Goal: Complete application form: Complete application form

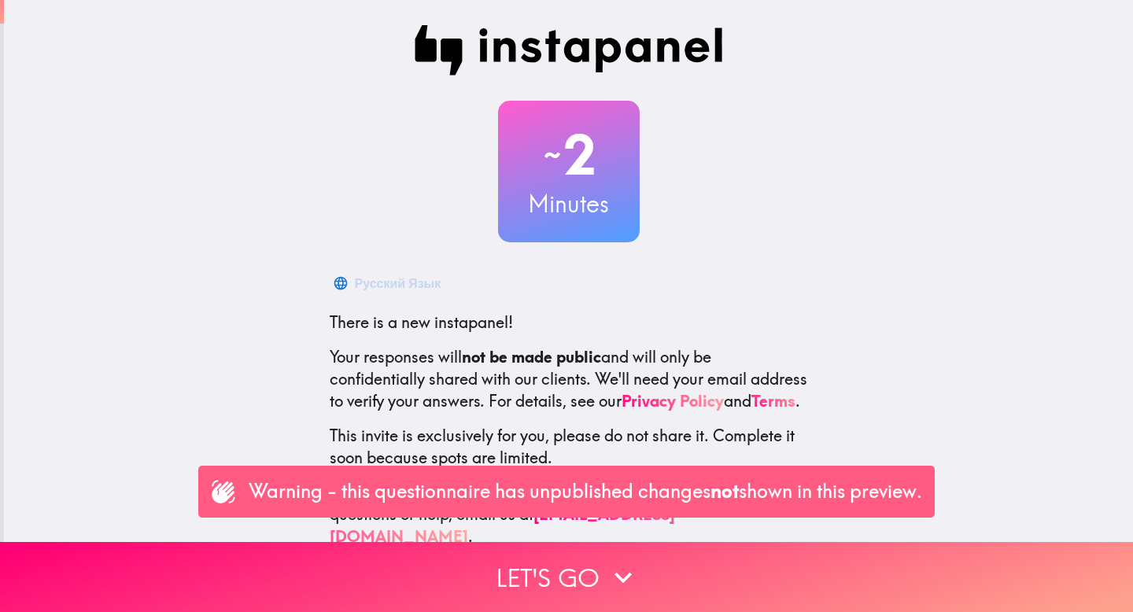
scroll to position [42, 0]
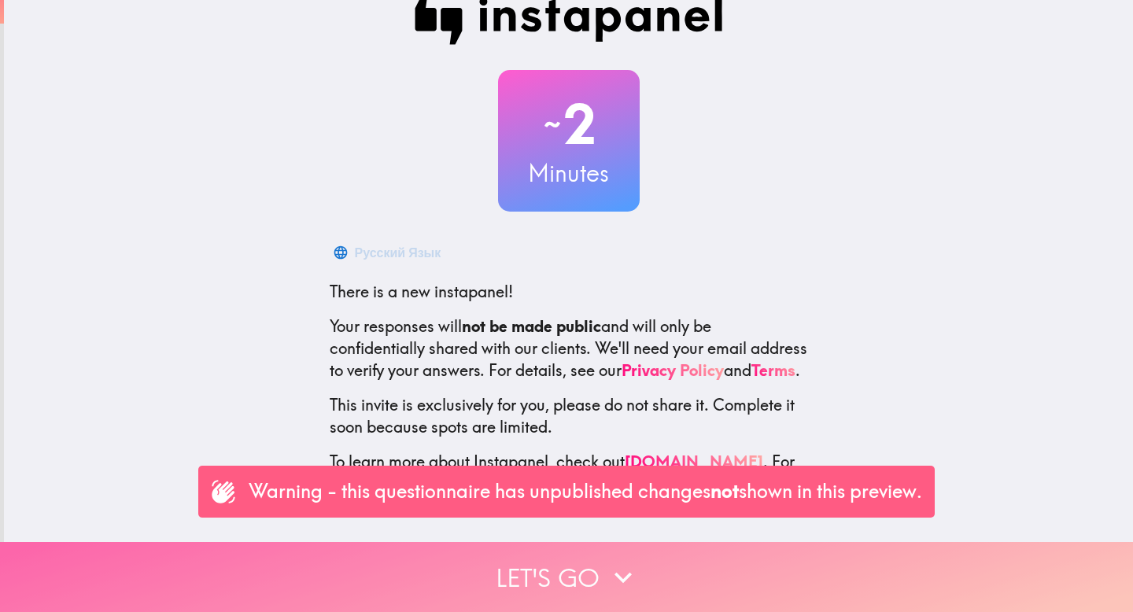
click at [570, 566] on button "Let's go" at bounding box center [566, 577] width 1133 height 70
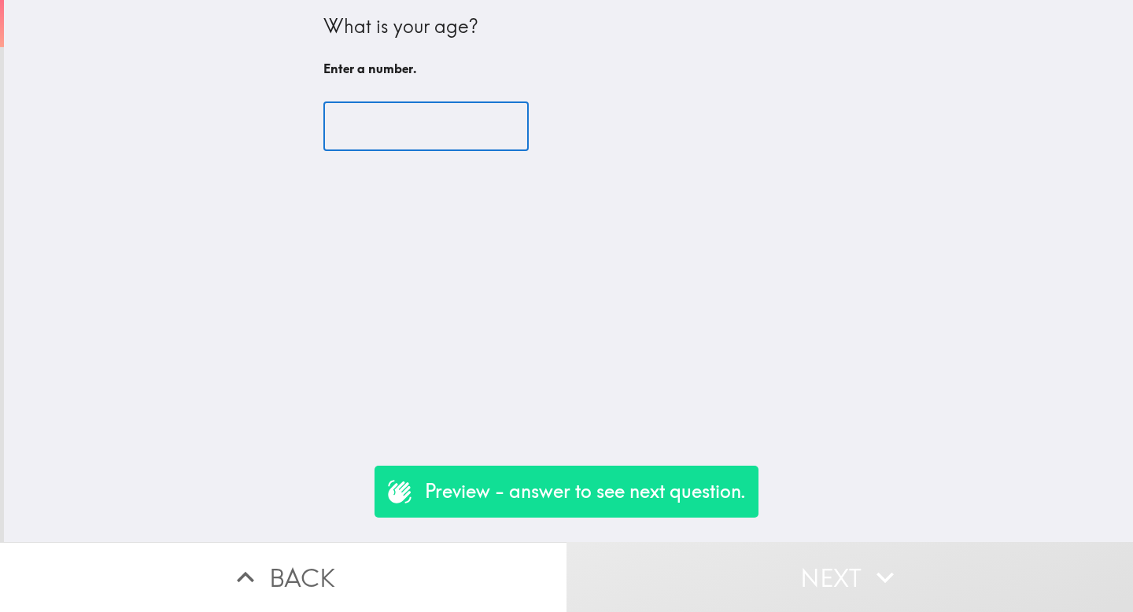
click at [358, 131] on input "number" at bounding box center [425, 126] width 205 height 49
click at [484, 134] on input "-1" at bounding box center [425, 126] width 205 height 49
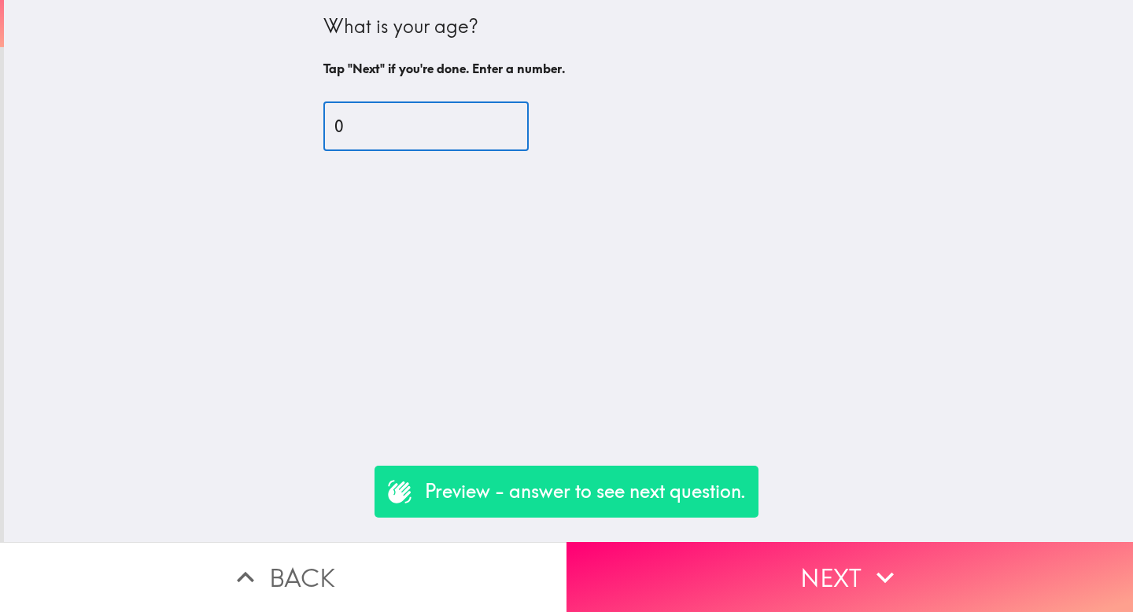
click at [485, 117] on input "0" at bounding box center [425, 126] width 205 height 49
click at [485, 117] on input "1" at bounding box center [425, 126] width 205 height 49
click at [485, 117] on input "2" at bounding box center [425, 126] width 205 height 49
click at [485, 117] on input "3" at bounding box center [425, 126] width 205 height 49
click at [485, 117] on input "4" at bounding box center [425, 126] width 205 height 49
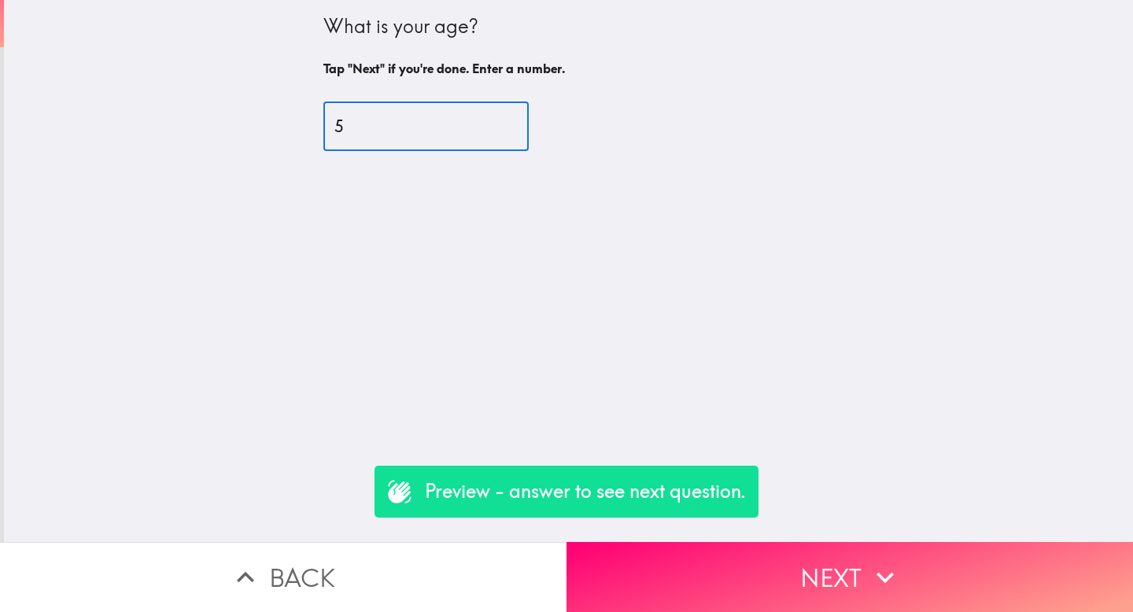
click at [485, 117] on input "5" at bounding box center [425, 126] width 205 height 49
click at [485, 117] on input "6" at bounding box center [425, 126] width 205 height 49
click at [485, 117] on input "7" at bounding box center [425, 126] width 205 height 49
click at [485, 117] on input "8" at bounding box center [425, 126] width 205 height 49
click at [485, 117] on input "9" at bounding box center [425, 126] width 205 height 49
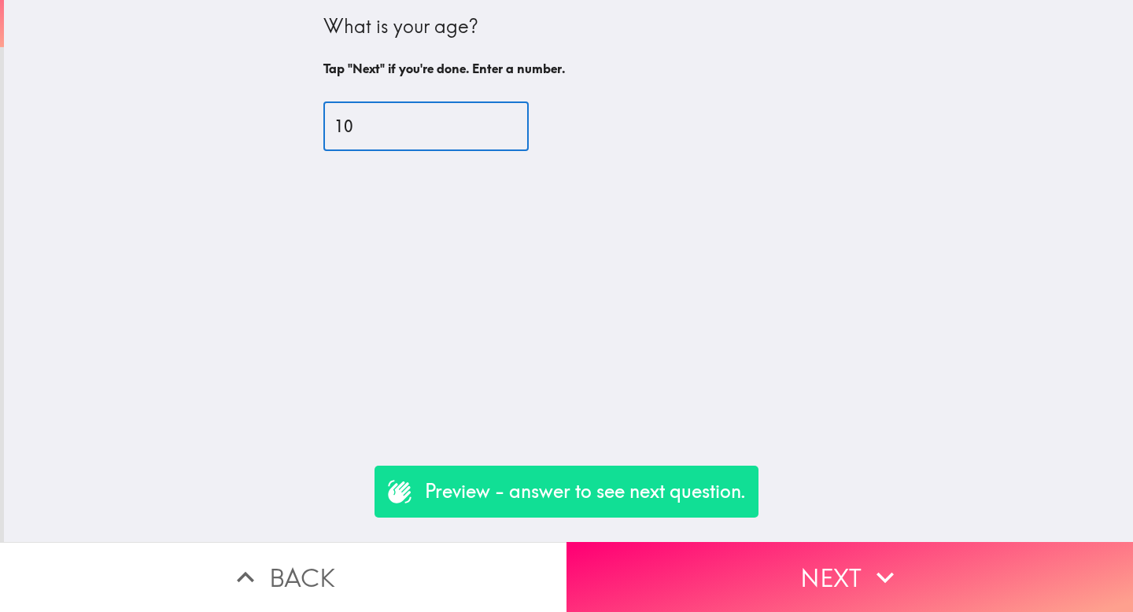
click at [485, 117] on input "10" at bounding box center [425, 126] width 205 height 49
click at [485, 117] on input "11" at bounding box center [425, 126] width 205 height 49
click at [485, 117] on input "12" at bounding box center [425, 126] width 205 height 49
click at [485, 117] on input "13" at bounding box center [425, 126] width 205 height 49
click at [485, 117] on input "14" at bounding box center [425, 126] width 205 height 49
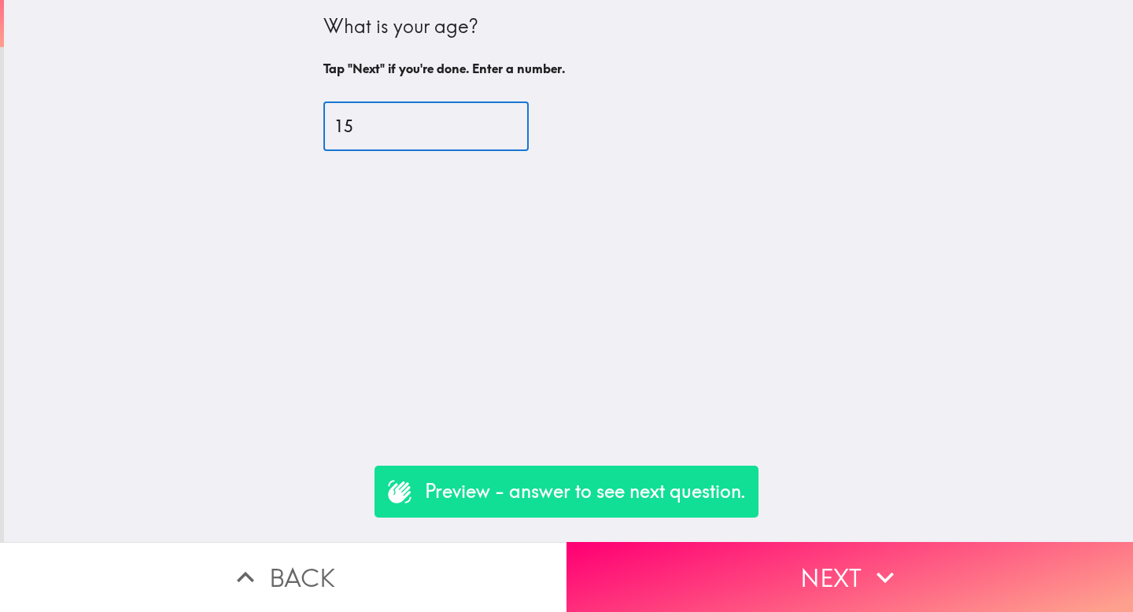
click at [485, 117] on input "15" at bounding box center [425, 126] width 205 height 49
click at [485, 117] on input "16" at bounding box center [425, 126] width 205 height 49
click at [485, 117] on input "17" at bounding box center [425, 126] width 205 height 49
click at [485, 117] on input "18" at bounding box center [425, 126] width 205 height 49
click at [485, 117] on input "19" at bounding box center [425, 126] width 205 height 49
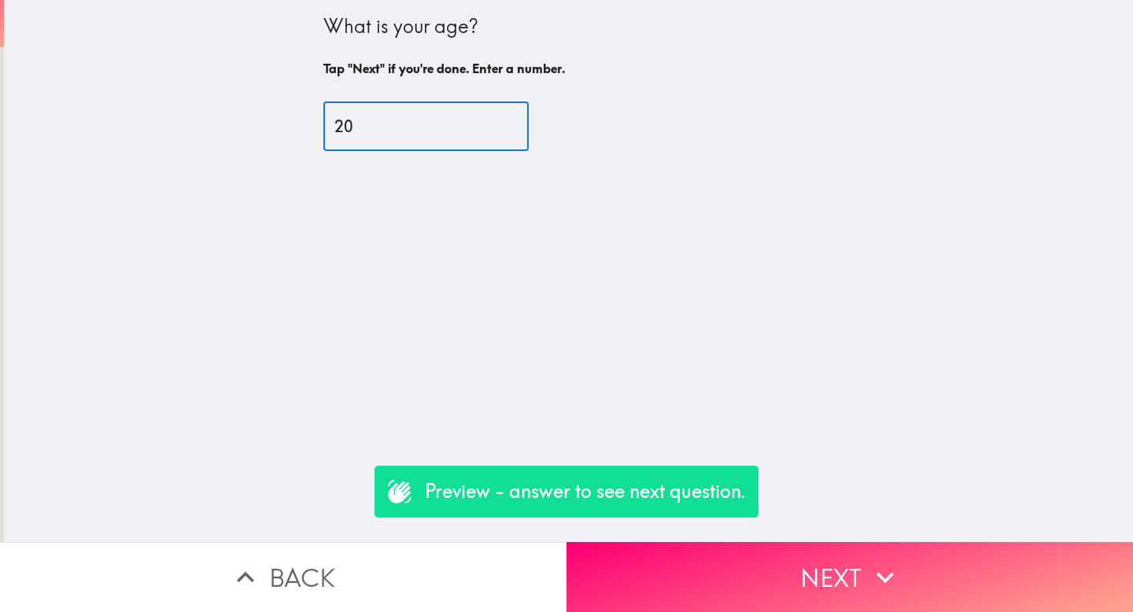
type input "20"
click at [485, 117] on input "20" at bounding box center [425, 126] width 205 height 49
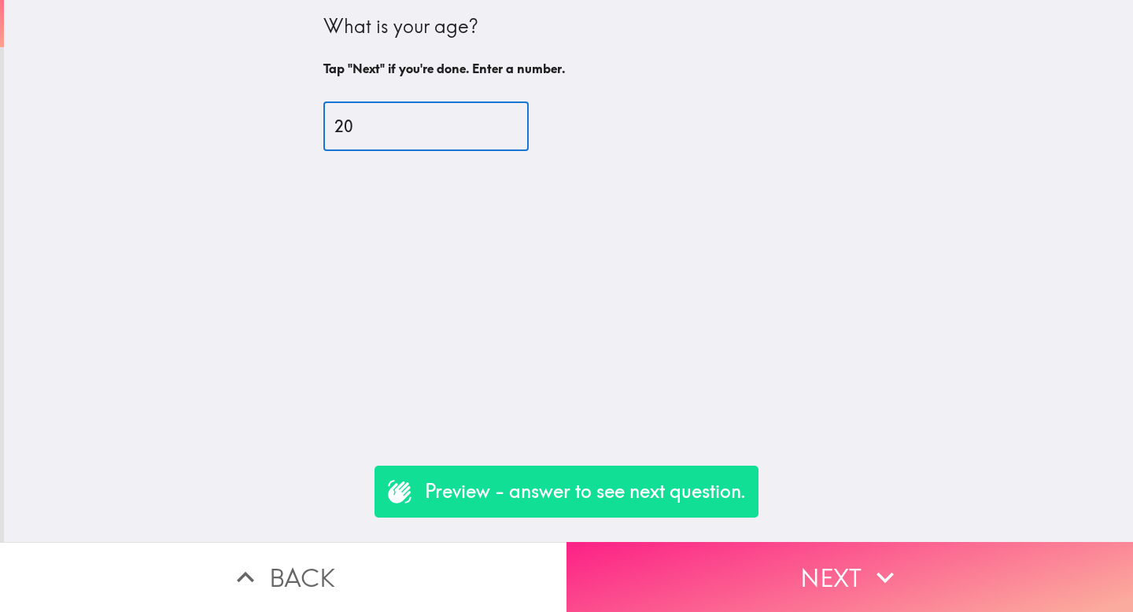
click at [804, 573] on button "Next" at bounding box center [849, 577] width 566 height 70
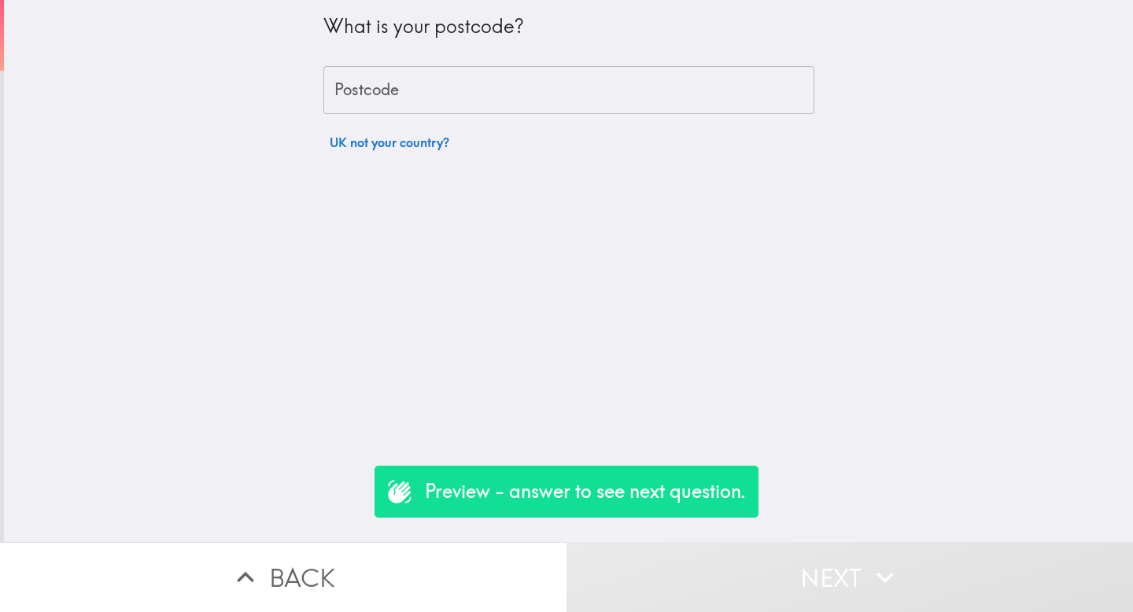
click at [439, 101] on input "Postcode" at bounding box center [568, 90] width 491 height 49
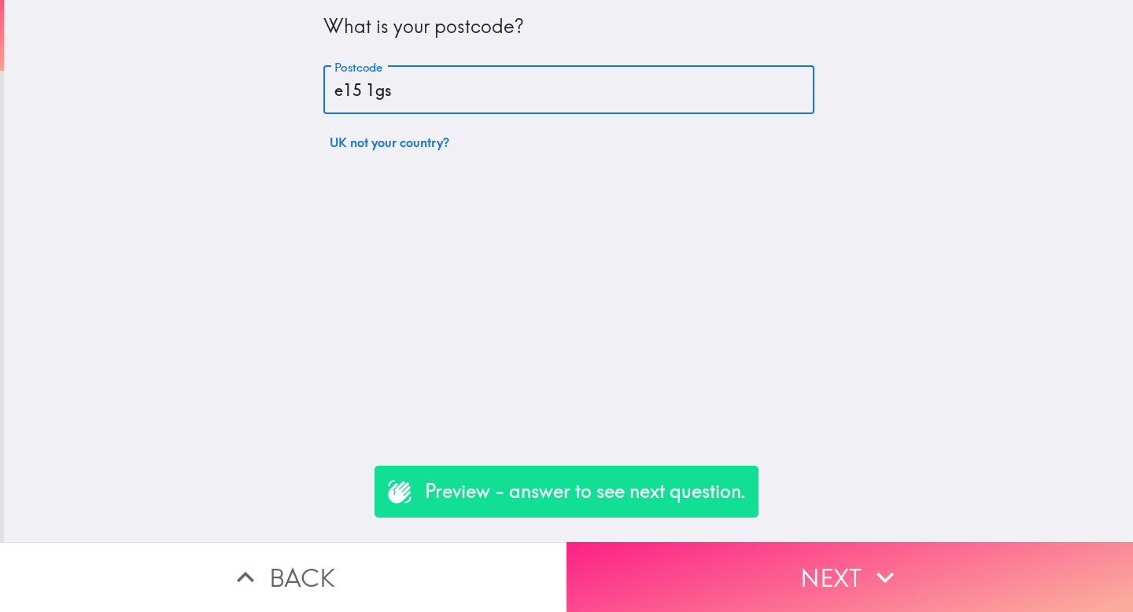
type input "e15 1gs"
click at [731, 542] on button "Next" at bounding box center [849, 577] width 566 height 70
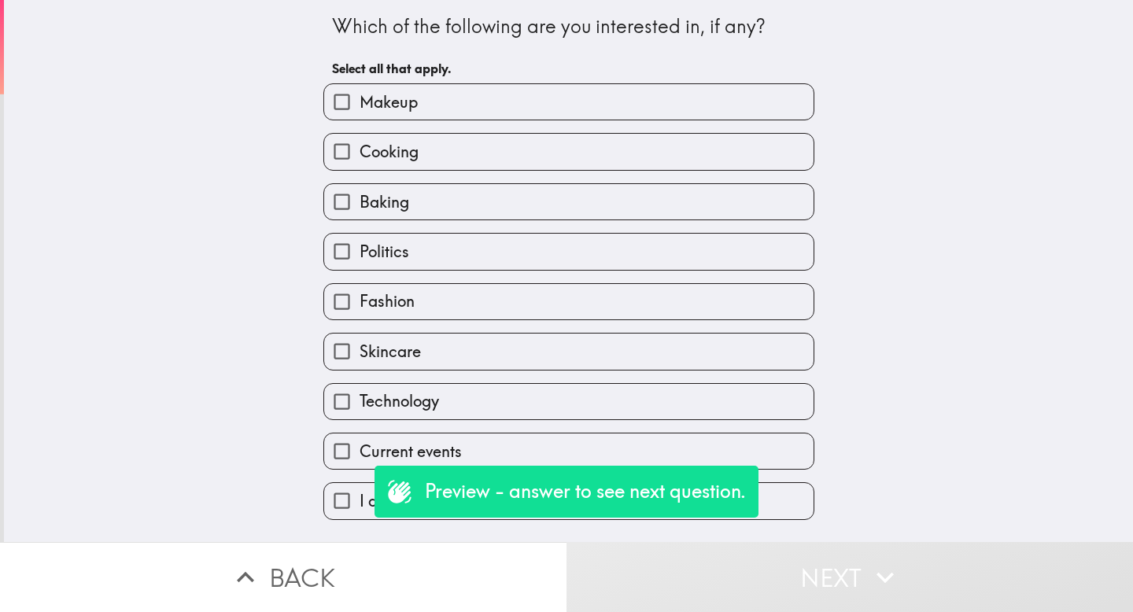
click at [337, 105] on input "Makeup" at bounding box center [341, 101] width 35 height 35
checkbox input "true"
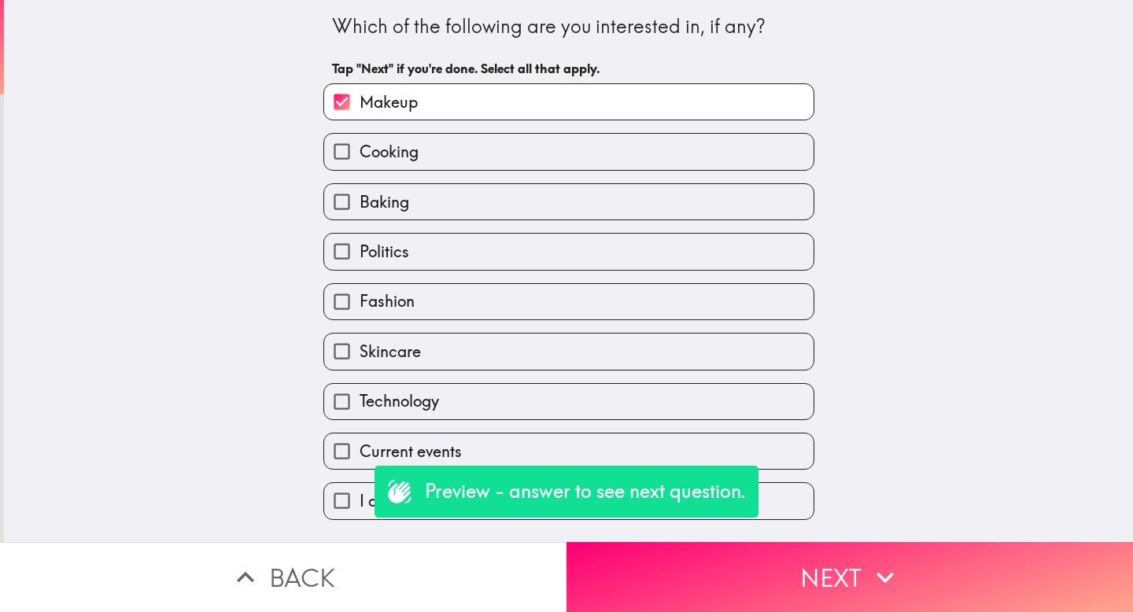
click at [337, 153] on input "Cooking" at bounding box center [341, 151] width 35 height 35
checkbox input "true"
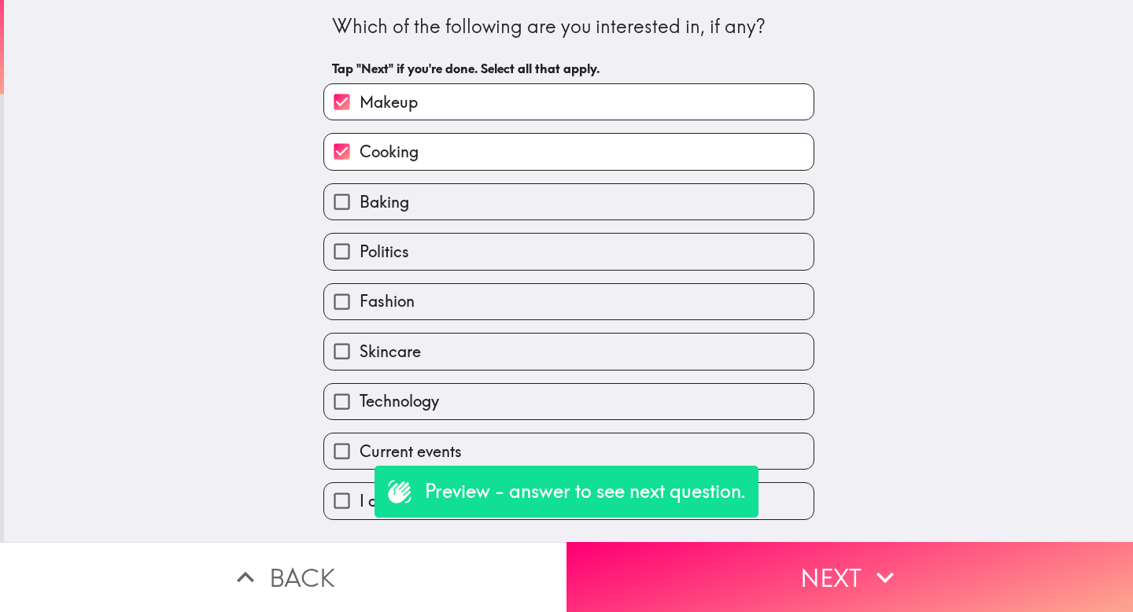
click at [330, 247] on input "Politics" at bounding box center [341, 251] width 35 height 35
checkbox input "true"
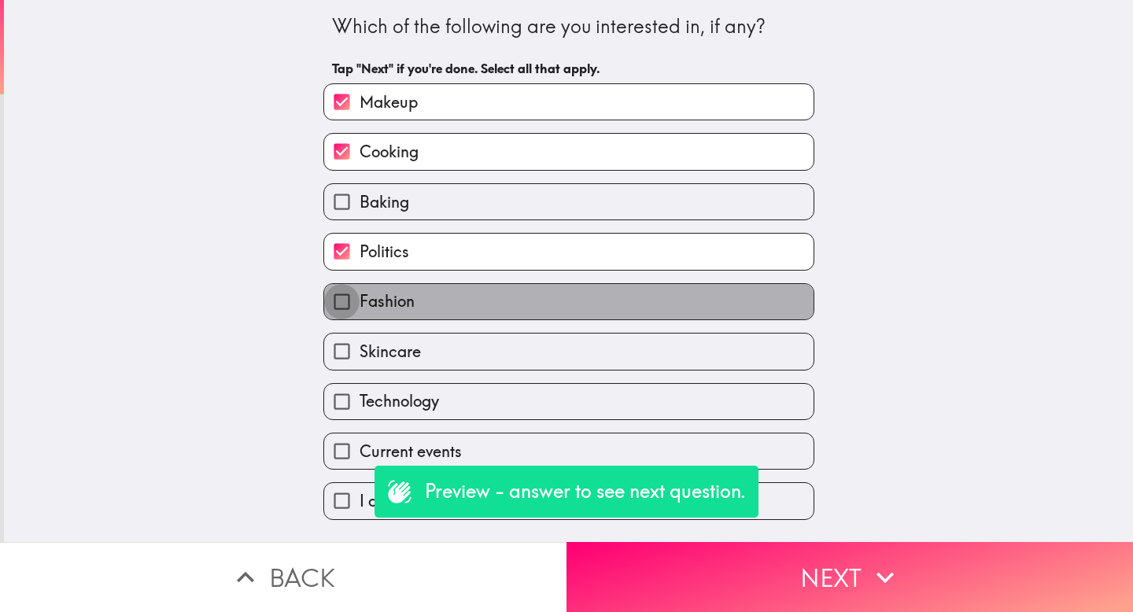
click at [335, 296] on input "Fashion" at bounding box center [341, 301] width 35 height 35
checkbox input "true"
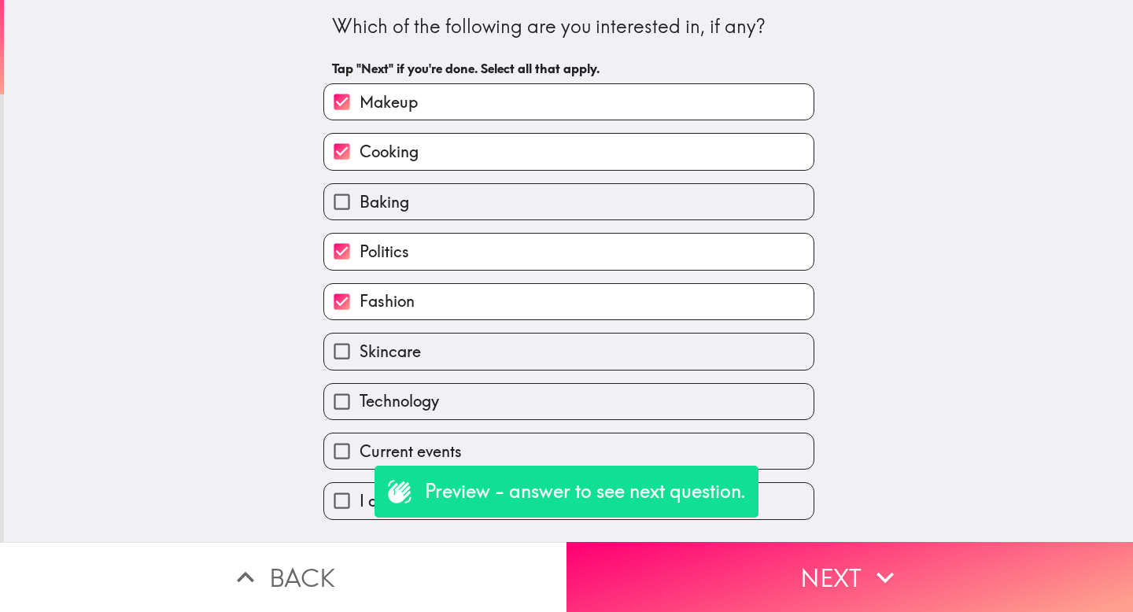
click at [341, 349] on input "Skincare" at bounding box center [341, 350] width 35 height 35
checkbox input "true"
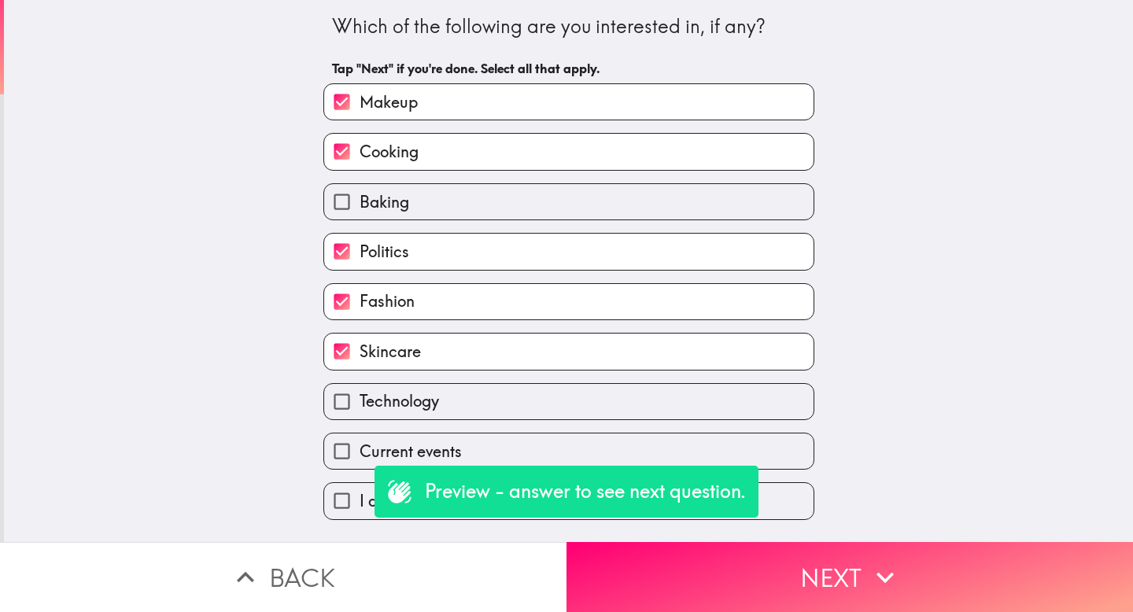
click at [333, 407] on input "Technology" at bounding box center [341, 401] width 35 height 35
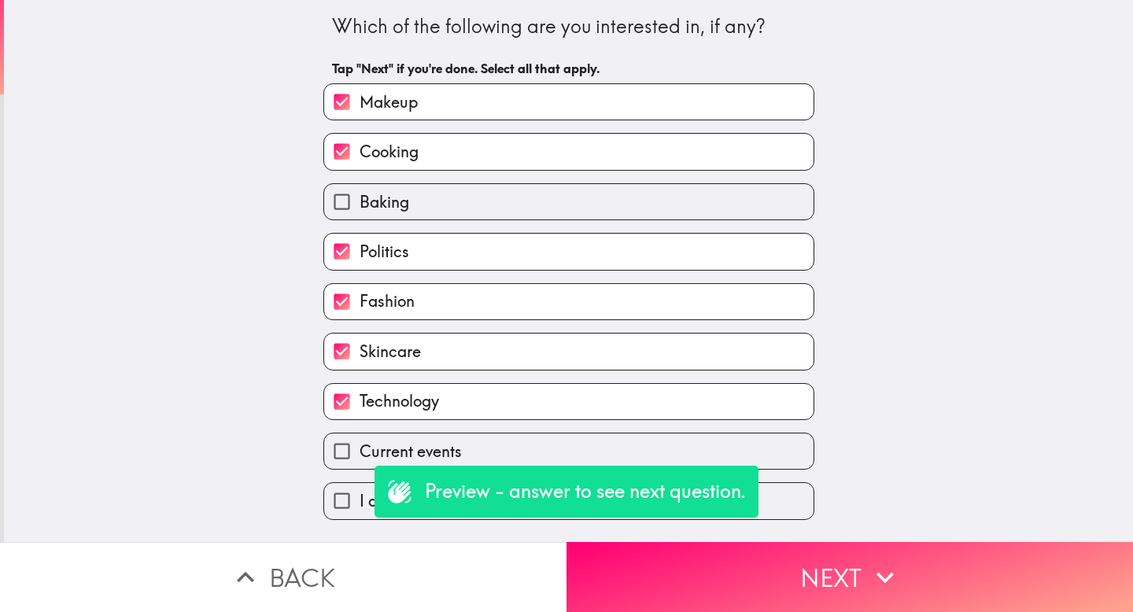
click at [333, 407] on input "Technology" at bounding box center [341, 401] width 35 height 35
checkbox input "false"
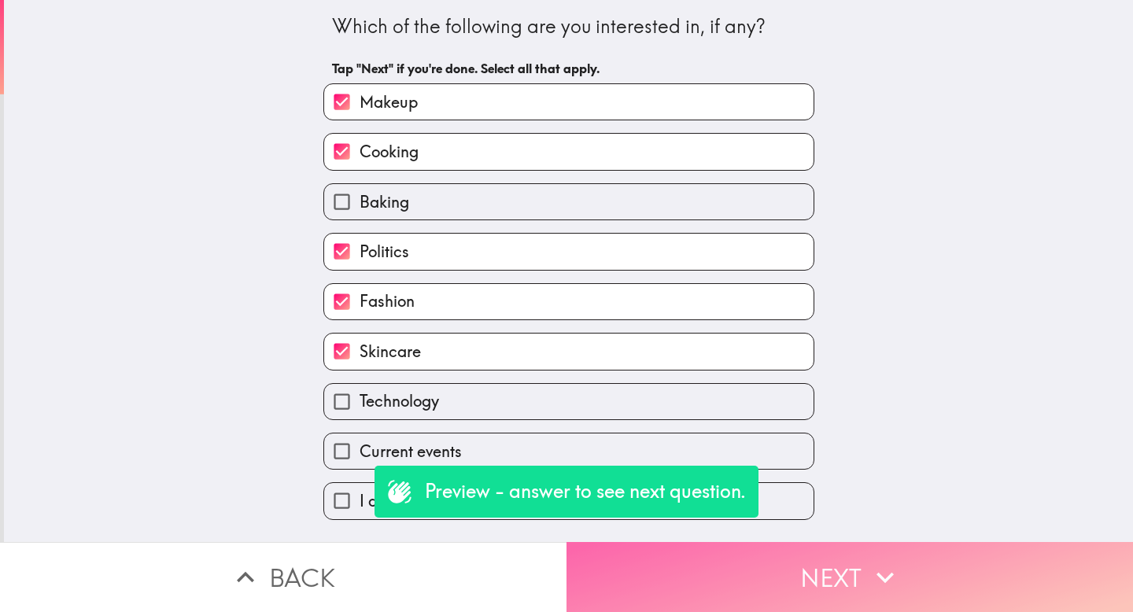
click at [706, 552] on button "Next" at bounding box center [849, 577] width 566 height 70
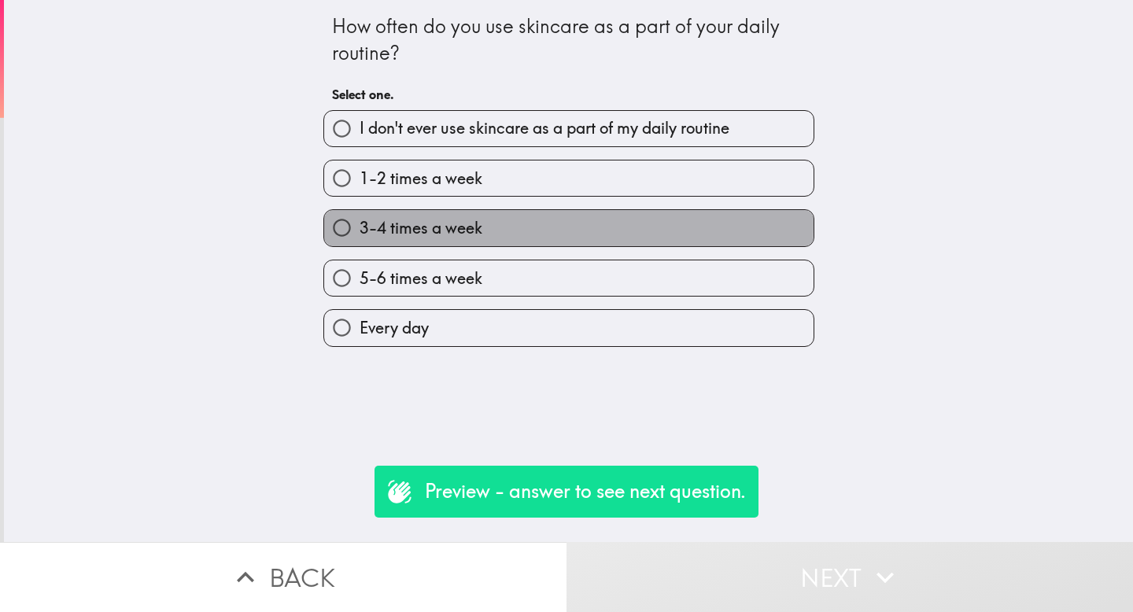
click at [392, 227] on span "3-4 times a week" at bounding box center [420, 228] width 123 height 22
click at [359, 227] on input "3-4 times a week" at bounding box center [341, 227] width 35 height 35
radio input "true"
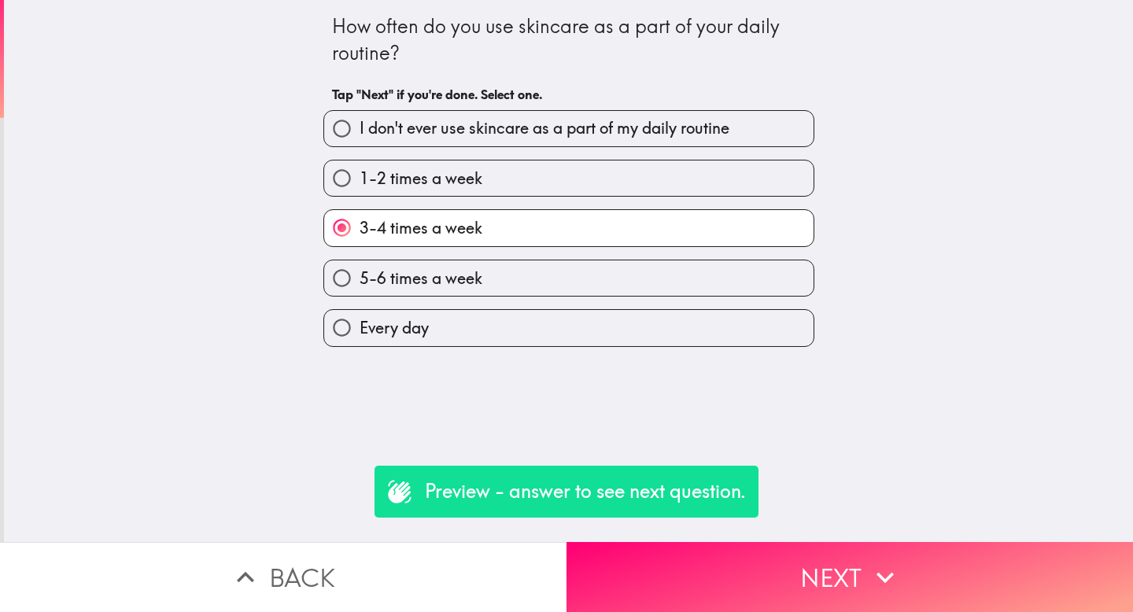
click at [464, 295] on label "5-6 times a week" at bounding box center [568, 277] width 489 height 35
click at [359, 295] on input "5-6 times a week" at bounding box center [341, 277] width 35 height 35
radio input "true"
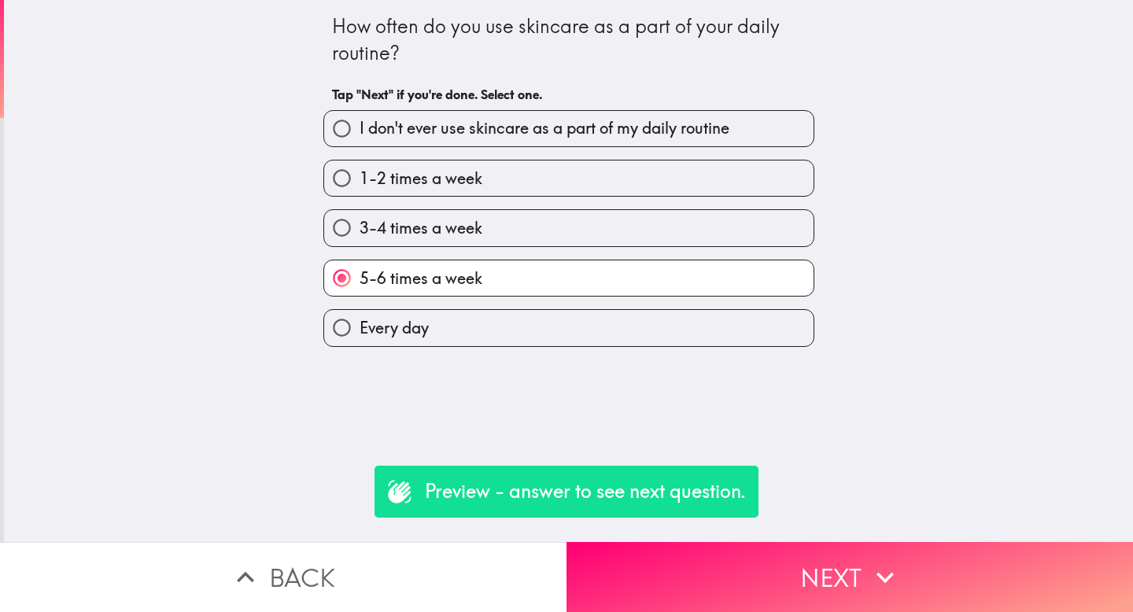
click at [476, 330] on label "Every day" at bounding box center [568, 327] width 489 height 35
click at [359, 330] on input "Every day" at bounding box center [341, 327] width 35 height 35
radio input "true"
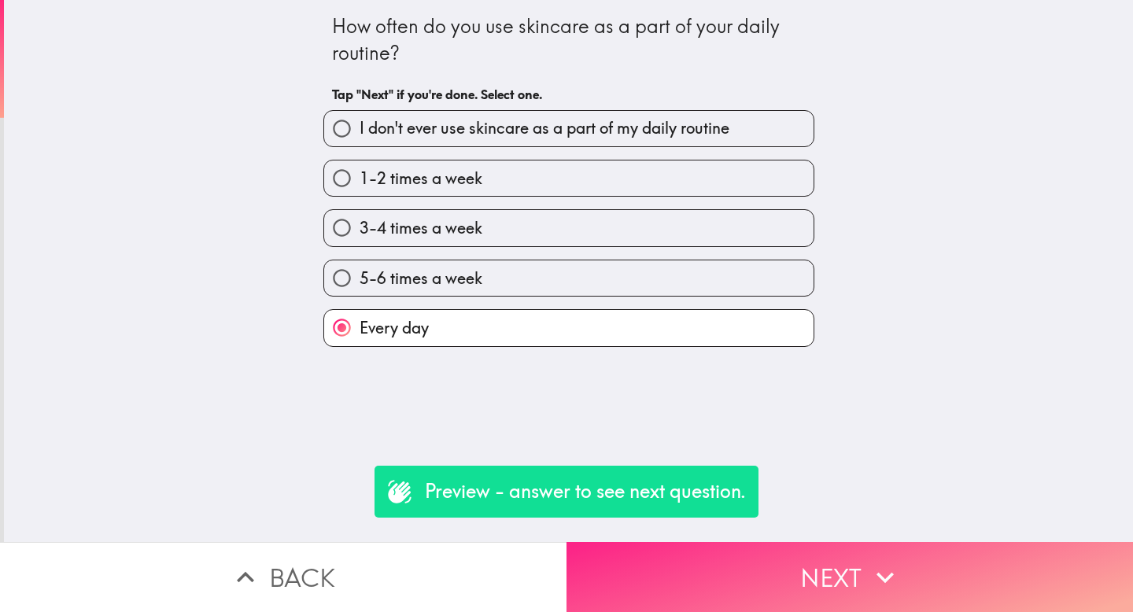
click at [725, 578] on button "Next" at bounding box center [849, 577] width 566 height 70
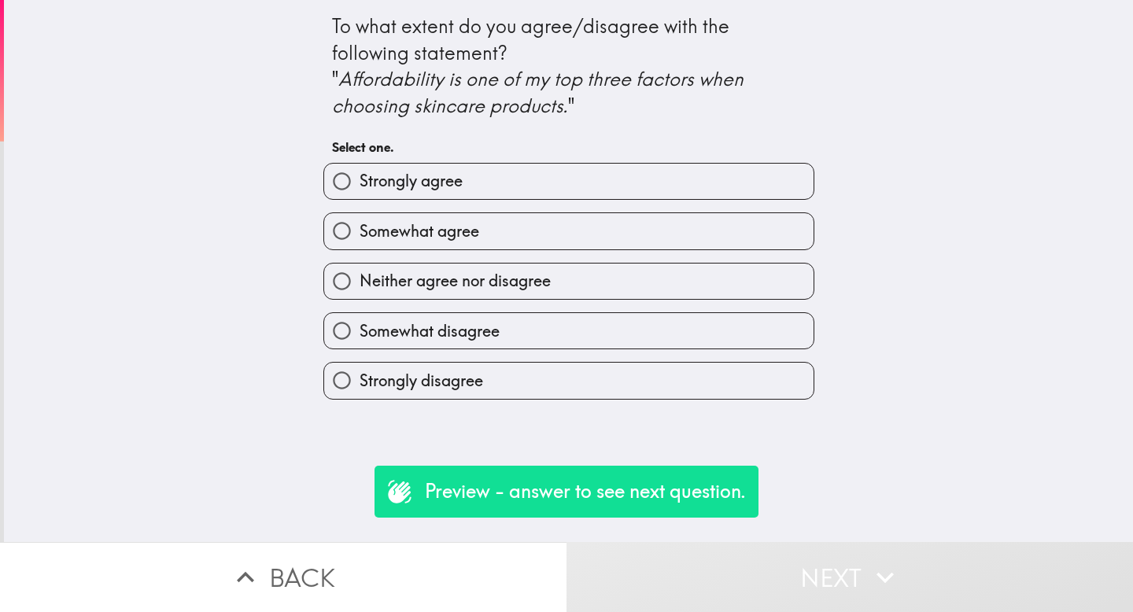
click at [471, 315] on div "Somewhat disagree" at bounding box center [568, 330] width 491 height 37
click at [457, 247] on label "Somewhat agree" at bounding box center [568, 230] width 489 height 35
click at [359, 247] on input "Somewhat agree" at bounding box center [341, 230] width 35 height 35
radio input "true"
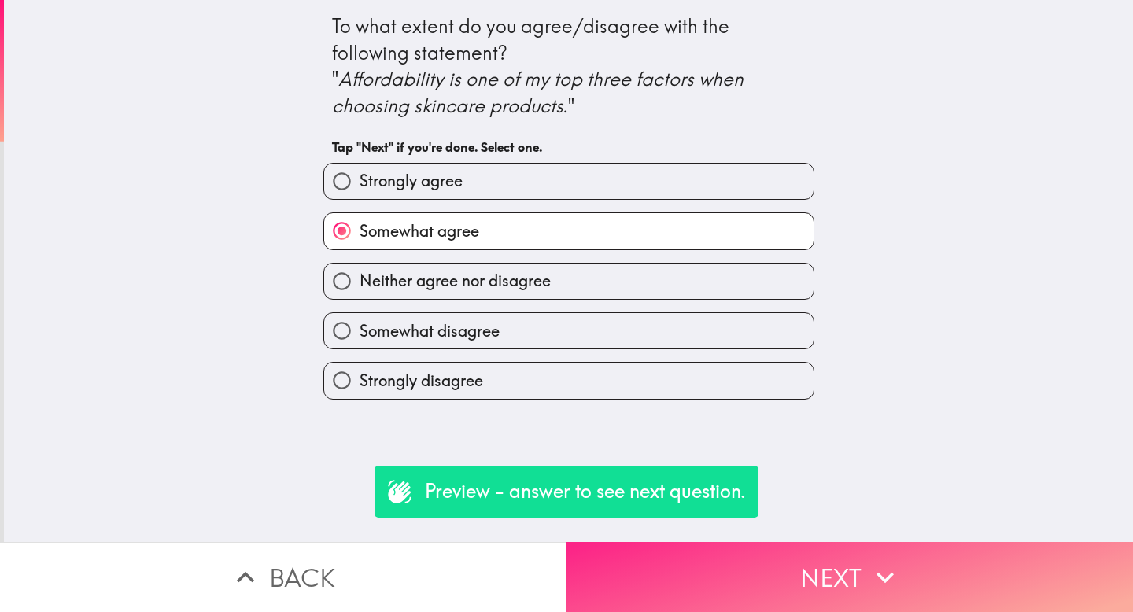
click at [723, 588] on button "Next" at bounding box center [849, 577] width 566 height 70
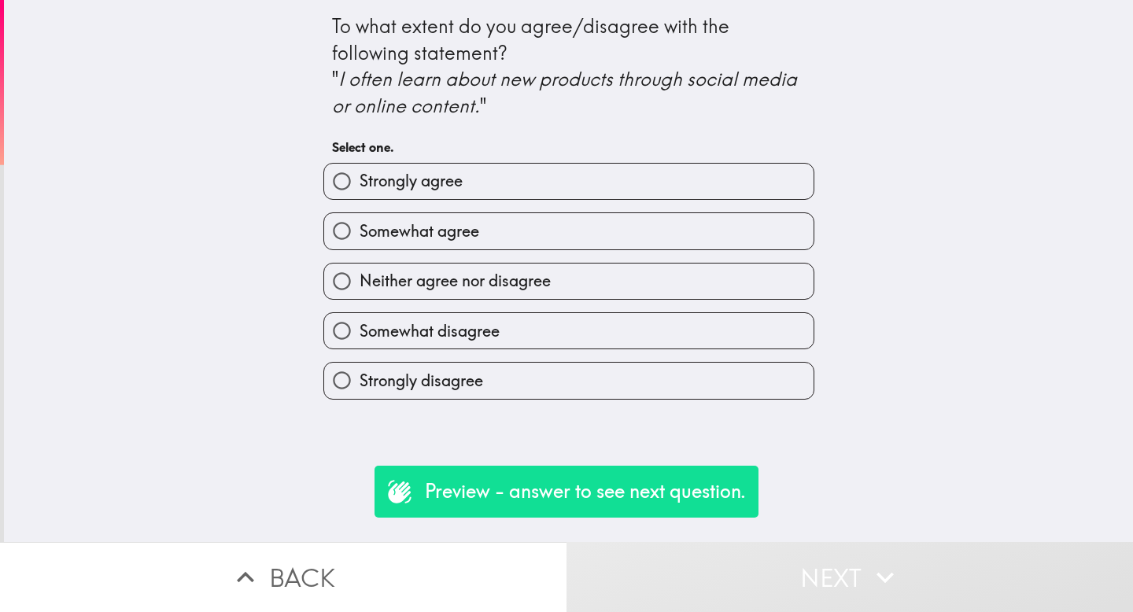
click at [473, 265] on label "Neither agree nor disagree" at bounding box center [568, 280] width 489 height 35
click at [359, 265] on input "Neither agree nor disagree" at bounding box center [341, 280] width 35 height 35
radio input "true"
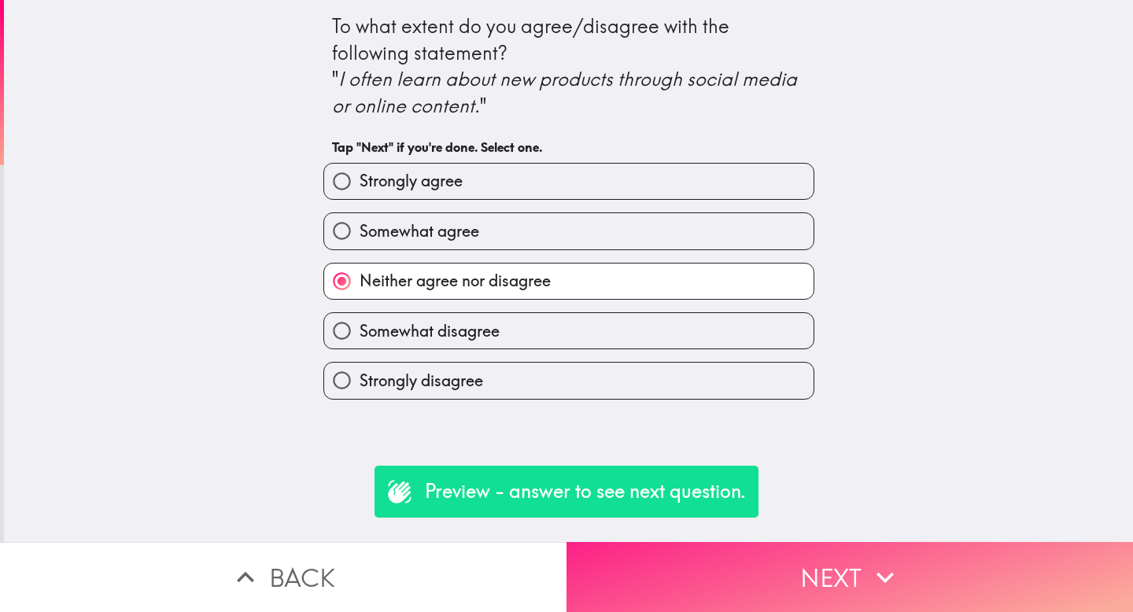
click at [731, 572] on button "Next" at bounding box center [849, 577] width 566 height 70
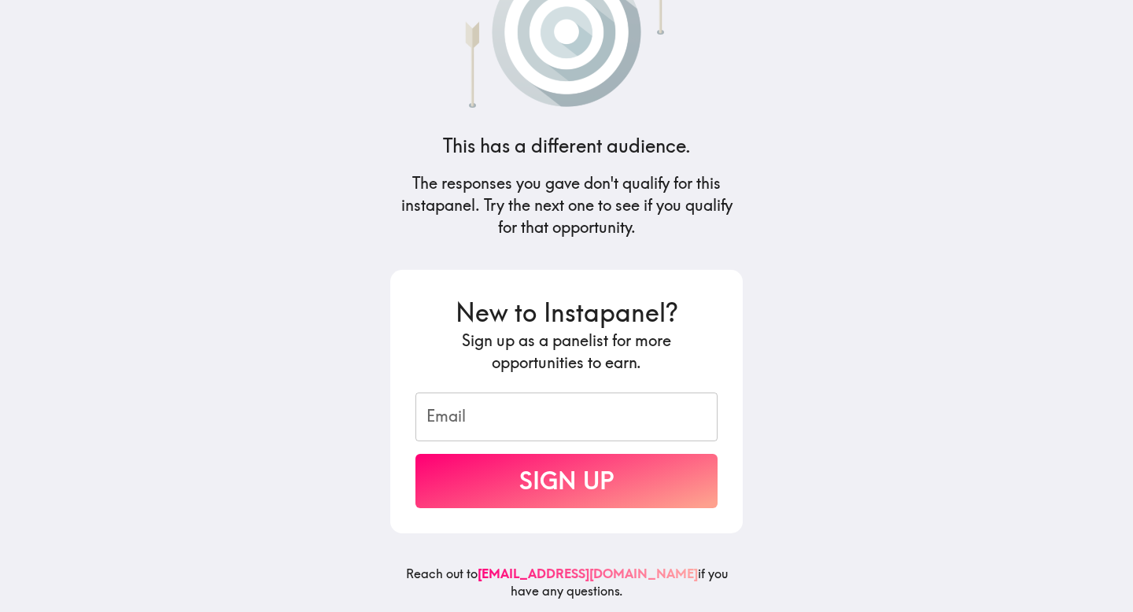
scroll to position [83, 0]
